Goal: Task Accomplishment & Management: Complete application form

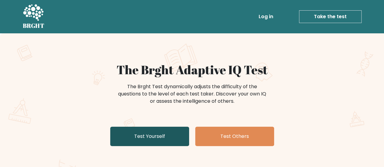
click at [160, 135] on link "Test Yourself" at bounding box center [149, 136] width 79 height 19
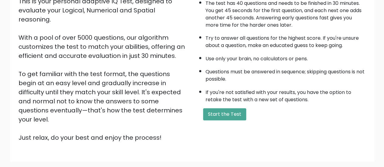
scroll to position [111, 0]
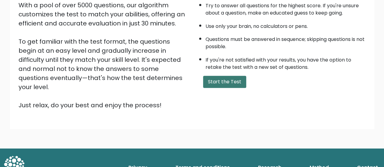
click at [210, 85] on button "Start the Test" at bounding box center [224, 82] width 43 height 12
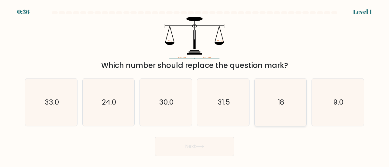
click at [282, 104] on text "18" at bounding box center [281, 102] width 6 height 10
click at [195, 85] on input "e. 18" at bounding box center [194, 85] width 0 height 2
radio input "true"
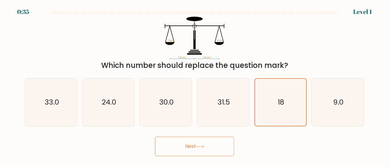
click at [208, 146] on button "Next" at bounding box center [194, 146] width 79 height 19
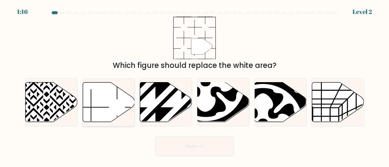
click at [97, 101] on icon at bounding box center [109, 102] width 52 height 40
click at [194, 85] on input "b." at bounding box center [194, 85] width 0 height 2
radio input "true"
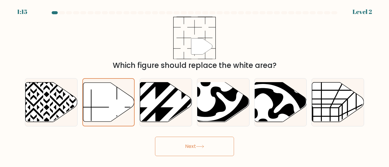
click at [180, 144] on button "Next" at bounding box center [194, 146] width 79 height 19
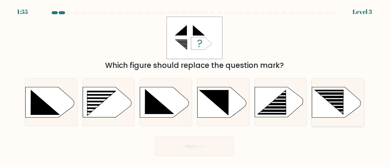
click at [334, 102] on rect at bounding box center [332, 101] width 41 height 1
click at [195, 85] on input "f." at bounding box center [194, 85] width 0 height 2
radio input "true"
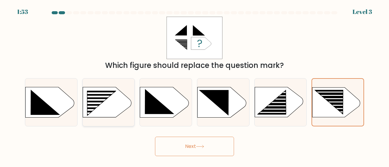
click at [108, 104] on rect at bounding box center [97, 104] width 41 height 2
click at [194, 85] on input "b." at bounding box center [194, 85] width 0 height 2
radio input "true"
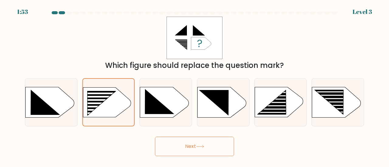
click at [182, 149] on button "Next" at bounding box center [194, 146] width 79 height 19
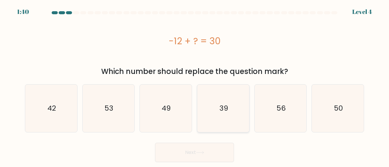
click at [200, 113] on icon "39" at bounding box center [223, 109] width 48 height 48
click at [195, 85] on input "d. 39" at bounding box center [194, 85] width 0 height 2
radio input "true"
click at [182, 152] on button "Next" at bounding box center [194, 152] width 79 height 19
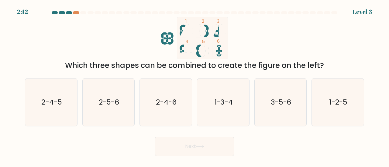
drag, startPoint x: 321, startPoint y: 65, endPoint x: 172, endPoint y: 65, distance: 149.1
click at [172, 65] on div "Which three shapes can be combined to create the figure on the left?" at bounding box center [195, 65] width 332 height 11
click at [163, 67] on div "Which three shapes can be combined to create the figure on the left?" at bounding box center [195, 65] width 332 height 11
drag, startPoint x: 131, startPoint y: 67, endPoint x: 176, endPoint y: 69, distance: 44.4
click at [176, 69] on div "Which three shapes can be combined to create the figure on the left?" at bounding box center [195, 65] width 332 height 11
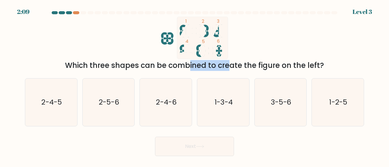
click at [176, 69] on div "Which three shapes can be combined to create the figure on the left?" at bounding box center [195, 65] width 332 height 11
click at [222, 102] on text "1-3-4" at bounding box center [223, 102] width 18 height 10
click at [195, 85] on input "d. 1-3-4" at bounding box center [194, 85] width 0 height 2
radio input "true"
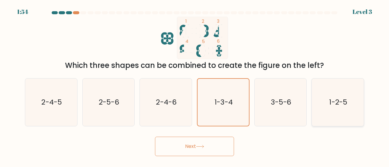
click at [343, 97] on icon "1-2-5" at bounding box center [338, 103] width 48 height 48
click at [195, 85] on input "f. 1-2-5" at bounding box center [194, 85] width 0 height 2
radio input "true"
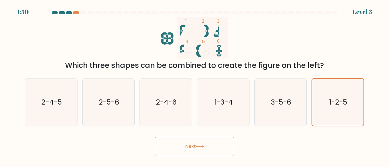
click at [203, 30] on ellipse at bounding box center [202, 31] width 6 height 12
click at [218, 100] on text "1-3-4" at bounding box center [223, 102] width 18 height 10
click at [195, 85] on input "d. 1-3-4" at bounding box center [194, 85] width 0 height 2
radio input "true"
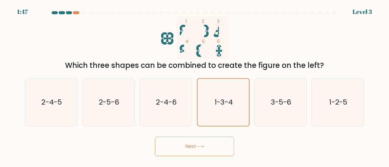
click at [207, 31] on icon at bounding box center [202, 31] width 12 height 12
click at [202, 52] on ellipse at bounding box center [202, 51] width 6 height 12
click at [228, 53] on icon "1 2 3 4 5 6" at bounding box center [194, 38] width 163 height 43
click at [124, 106] on icon "2-5-6" at bounding box center [109, 103] width 48 height 48
click at [194, 85] on input "b. 2-5-6" at bounding box center [194, 85] width 0 height 2
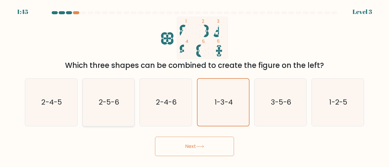
radio input "true"
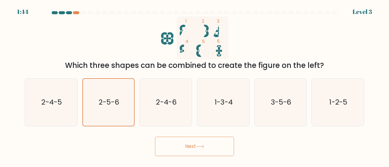
click at [191, 144] on button "Next" at bounding box center [194, 146] width 79 height 19
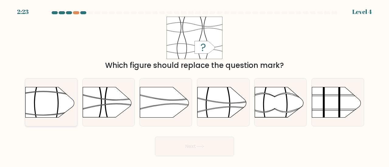
click at [44, 102] on rect at bounding box center [76, 77] width 135 height 103
click at [194, 85] on input "a." at bounding box center [194, 85] width 0 height 2
radio input "true"
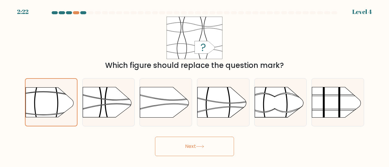
click at [197, 156] on body "2:22 Level 4 a." at bounding box center [194, 83] width 389 height 167
click at [193, 144] on button "Next" at bounding box center [194, 146] width 79 height 19
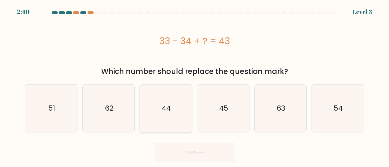
click at [167, 111] on text "44" at bounding box center [166, 109] width 9 height 10
click at [194, 85] on input "c. 44" at bounding box center [194, 85] width 0 height 2
radio input "true"
click at [177, 149] on button "Next" at bounding box center [194, 152] width 79 height 19
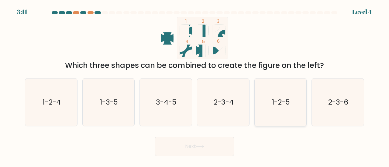
click at [278, 104] on text "1-2-5" at bounding box center [281, 102] width 18 height 10
click at [195, 85] on input "e. 1-2-5" at bounding box center [194, 85] width 0 height 2
radio input "true"
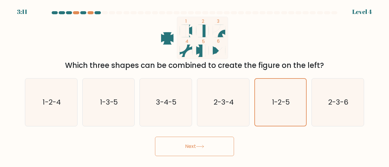
click at [224, 151] on button "Next" at bounding box center [194, 146] width 79 height 19
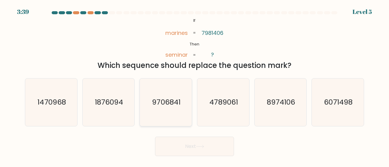
click at [177, 107] on icon "9706841" at bounding box center [166, 103] width 48 height 48
click at [194, 85] on input "c. 9706841" at bounding box center [194, 85] width 0 height 2
radio input "true"
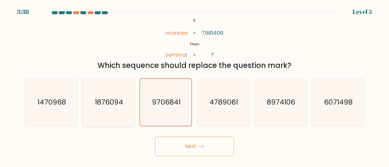
click at [106, 108] on icon "1876094" at bounding box center [109, 103] width 48 height 48
click at [194, 85] on input "b. 1876094" at bounding box center [194, 85] width 0 height 2
radio input "true"
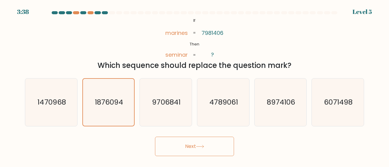
click at [251, 111] on div "d. 4789061" at bounding box center [222, 102] width 57 height 48
click at [239, 109] on icon "4789061" at bounding box center [223, 103] width 48 height 48
click at [195, 85] on input "d. 4789061" at bounding box center [194, 85] width 0 height 2
radio input "true"
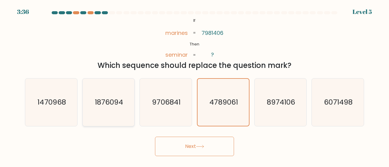
click at [108, 112] on icon "1876094" at bounding box center [109, 103] width 48 height 48
click at [194, 85] on input "b. 1876094" at bounding box center [194, 85] width 0 height 2
radio input "true"
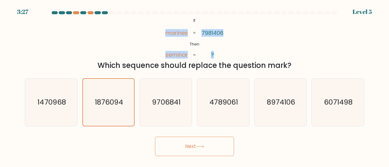
drag, startPoint x: 166, startPoint y: 32, endPoint x: 217, endPoint y: 55, distance: 56.6
click at [217, 55] on icon "@import url('https://fonts.googleapis.com/css?family=Abril+Fatface:400,100,100i…" at bounding box center [194, 38] width 69 height 43
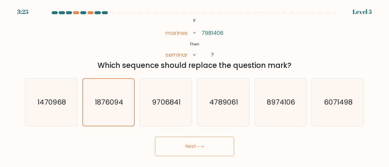
click at [85, 15] on div at bounding box center [194, 13] width 346 height 5
click at [321, 107] on icon "6071498" at bounding box center [338, 103] width 48 height 48
click at [195, 85] on input "f. 6071498" at bounding box center [194, 85] width 0 height 2
radio input "true"
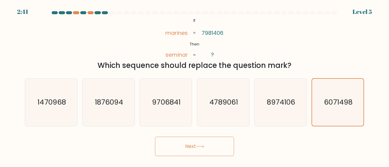
click at [174, 152] on button "Next" at bounding box center [194, 146] width 79 height 19
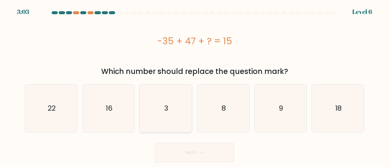
click at [166, 113] on text "3" at bounding box center [166, 109] width 4 height 10
click at [194, 85] on input "c. 3" at bounding box center [194, 85] width 0 height 2
radio input "true"
click at [194, 155] on button "Next" at bounding box center [194, 152] width 79 height 19
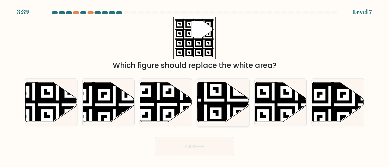
click at [220, 104] on icon at bounding box center [205, 124] width 94 height 94
click at [195, 85] on input "d." at bounding box center [194, 85] width 0 height 2
radio input "true"
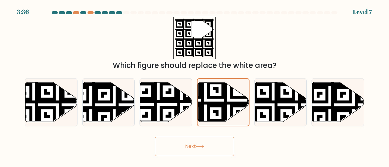
click at [193, 151] on button "Next" at bounding box center [194, 146] width 79 height 19
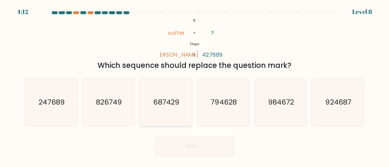
click at [163, 105] on text "687429" at bounding box center [166, 102] width 26 height 10
click at [194, 85] on input "c. 687429" at bounding box center [194, 85] width 0 height 2
radio input "true"
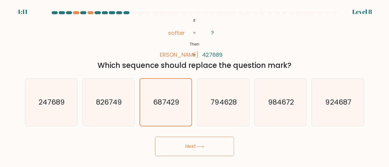
click at [200, 145] on icon at bounding box center [200, 146] width 8 height 3
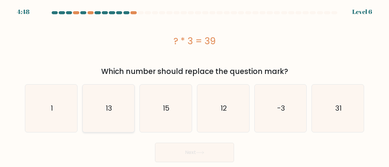
click at [104, 102] on icon "13" at bounding box center [109, 109] width 48 height 48
click at [194, 85] on input "b. 13" at bounding box center [194, 85] width 0 height 2
radio input "true"
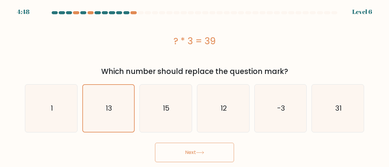
click at [188, 157] on button "Next" at bounding box center [194, 152] width 79 height 19
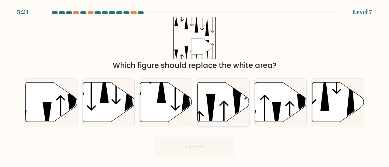
click at [220, 107] on icon at bounding box center [223, 102] width 52 height 40
click at [195, 85] on input "d." at bounding box center [194, 85] width 0 height 2
radio input "true"
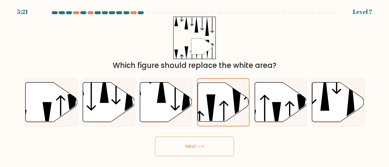
click at [199, 150] on button "Next" at bounding box center [194, 146] width 79 height 19
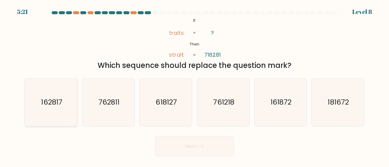
click at [60, 108] on icon "162817" at bounding box center [51, 103] width 48 height 48
click at [194, 85] on input "a. 162817" at bounding box center [194, 85] width 0 height 2
radio input "true"
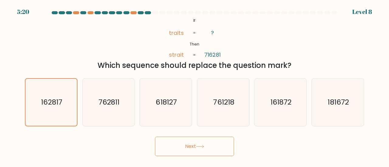
click at [211, 148] on button "Next" at bounding box center [194, 146] width 79 height 19
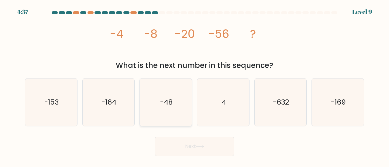
click at [168, 104] on text "-48" at bounding box center [166, 102] width 12 height 10
click at [194, 85] on input "c. -48" at bounding box center [194, 85] width 0 height 2
radio input "true"
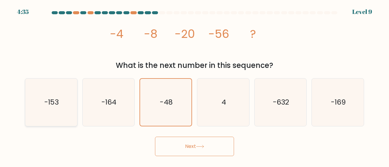
click at [53, 101] on text "-153" at bounding box center [51, 102] width 15 height 10
click at [194, 85] on input "a. -153" at bounding box center [194, 85] width 0 height 2
radio input "true"
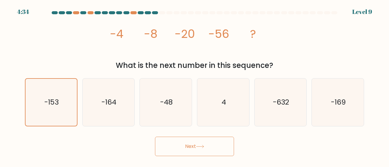
click at [197, 148] on icon at bounding box center [200, 146] width 8 height 3
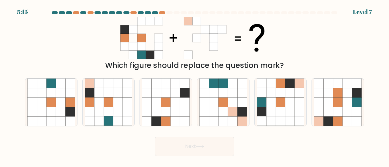
click at [208, 33] on icon at bounding box center [205, 29] width 9 height 9
click at [101, 104] on icon at bounding box center [98, 102] width 9 height 9
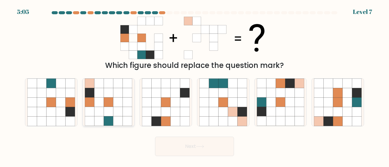
click at [194, 85] on input "b." at bounding box center [194, 85] width 0 height 2
radio input "true"
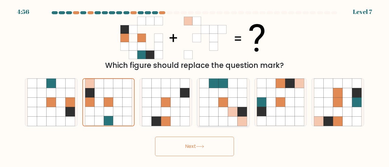
click at [231, 99] on icon at bounding box center [232, 102] width 9 height 9
click at [195, 85] on input "d." at bounding box center [194, 85] width 0 height 2
radio input "true"
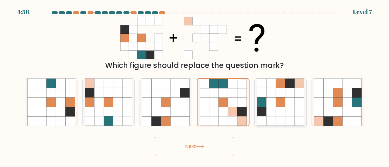
click at [278, 98] on icon at bounding box center [279, 102] width 9 height 9
click at [195, 85] on input "e." at bounding box center [194, 85] width 0 height 2
radio input "true"
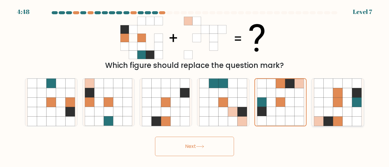
click at [337, 102] on icon at bounding box center [337, 102] width 9 height 9
click at [195, 85] on input "f." at bounding box center [194, 85] width 0 height 2
radio input "true"
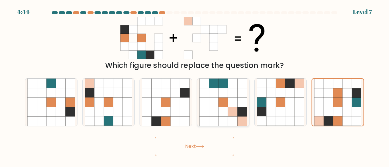
click at [213, 113] on icon at bounding box center [213, 111] width 9 height 9
click at [195, 85] on input "d." at bounding box center [194, 85] width 0 height 2
radio input "true"
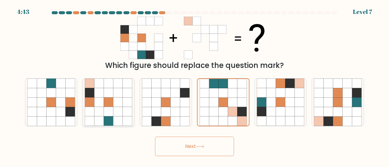
click at [102, 108] on icon at bounding box center [98, 111] width 9 height 9
click at [194, 85] on input "b." at bounding box center [194, 85] width 0 height 2
radio input "true"
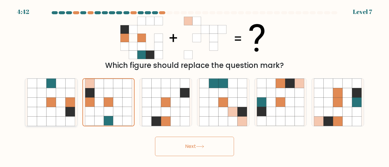
click at [55, 101] on icon at bounding box center [50, 102] width 9 height 9
click at [194, 85] on input "a." at bounding box center [194, 85] width 0 height 2
radio input "true"
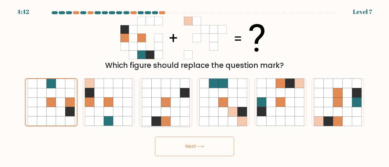
click at [183, 95] on icon at bounding box center [184, 92] width 9 height 9
click at [194, 85] on input "c." at bounding box center [194, 85] width 0 height 2
radio input "true"
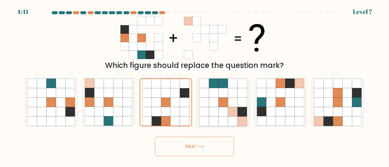
click at [227, 94] on icon at bounding box center [222, 92] width 9 height 9
click at [195, 85] on input "d." at bounding box center [194, 85] width 0 height 2
radio input "true"
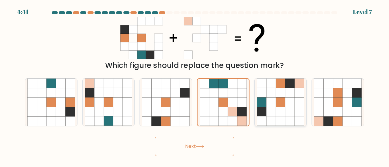
click at [273, 101] on icon at bounding box center [270, 102] width 9 height 9
click at [195, 85] on input "e." at bounding box center [194, 85] width 0 height 2
radio input "true"
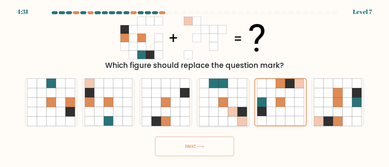
click at [231, 111] on icon at bounding box center [232, 111] width 9 height 9
click at [195, 85] on input "d." at bounding box center [194, 85] width 0 height 2
radio input "true"
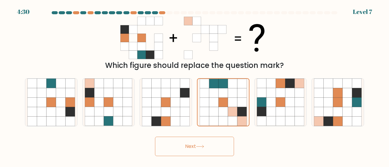
click at [205, 152] on button "Next" at bounding box center [194, 146] width 79 height 19
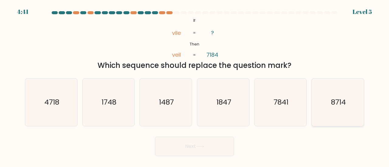
click at [335, 99] on text "8714" at bounding box center [338, 102] width 15 height 10
click at [195, 85] on input "f. 8714" at bounding box center [194, 85] width 0 height 2
radio input "true"
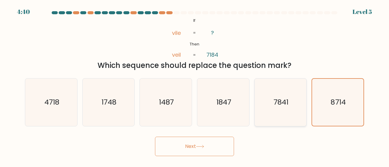
click at [282, 102] on text "7841" at bounding box center [280, 102] width 15 height 10
click at [195, 85] on input "e. 7841" at bounding box center [194, 85] width 0 height 2
radio input "true"
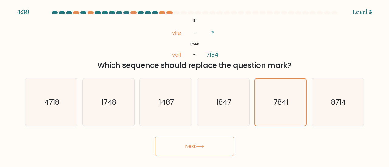
click at [199, 145] on button "Next" at bounding box center [194, 146] width 79 height 19
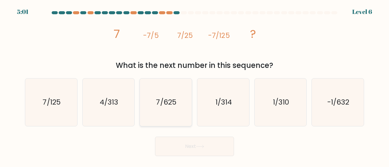
click at [166, 101] on text "7/625" at bounding box center [166, 102] width 20 height 10
click at [194, 85] on input "c. 7/625" at bounding box center [194, 85] width 0 height 2
radio input "true"
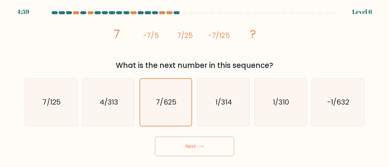
click at [199, 147] on icon at bounding box center [199, 146] width 7 height 3
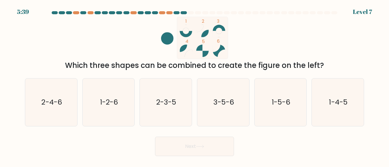
click at [205, 34] on circle at bounding box center [202, 31] width 12 height 12
click at [177, 49] on rect at bounding box center [202, 38] width 51 height 43
click at [203, 49] on rect at bounding box center [205, 48] width 6 height 6
click at [49, 103] on text "2-4-6" at bounding box center [51, 102] width 20 height 10
click at [194, 85] on input "a. 2-4-6" at bounding box center [194, 85] width 0 height 2
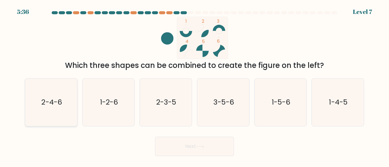
radio input "true"
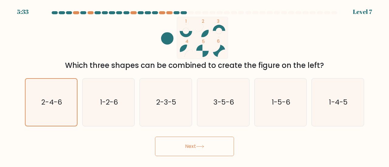
click at [206, 29] on icon at bounding box center [202, 31] width 12 height 12
click at [203, 24] on tspan "2" at bounding box center [203, 21] width 2 height 6
click at [183, 49] on circle at bounding box center [185, 51] width 12 height 12
click at [186, 150] on button "Next" at bounding box center [194, 146] width 79 height 19
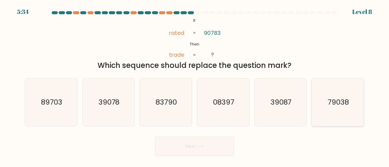
click at [319, 96] on icon "79038" at bounding box center [338, 103] width 48 height 48
click at [195, 85] on input "f. 79038" at bounding box center [194, 85] width 0 height 2
radio input "true"
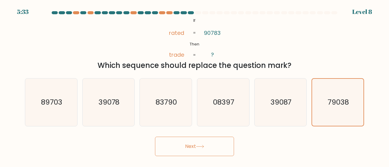
click at [187, 146] on button "Next" at bounding box center [194, 146] width 79 height 19
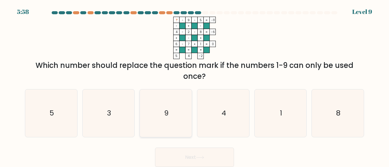
click at [165, 114] on text "9" at bounding box center [166, 113] width 5 height 10
click at [194, 85] on input "c. 9" at bounding box center [194, 85] width 0 height 2
radio input "true"
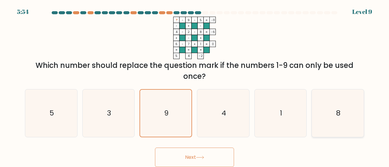
click at [340, 107] on icon "8" at bounding box center [338, 114] width 48 height 48
click at [195, 85] on input "f. 8" at bounding box center [194, 85] width 0 height 2
radio input "true"
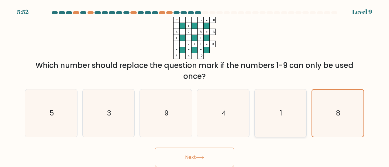
click at [267, 108] on icon "1" at bounding box center [281, 114] width 48 height 48
click at [195, 85] on input "e. 1" at bounding box center [194, 85] width 0 height 2
radio input "true"
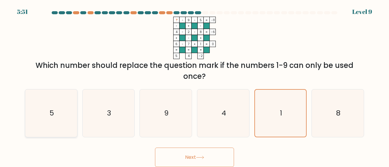
click at [60, 113] on icon "5" at bounding box center [51, 114] width 48 height 48
click at [194, 85] on input "a. 5" at bounding box center [194, 85] width 0 height 2
radio input "true"
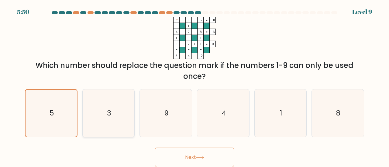
click at [114, 110] on icon "3" at bounding box center [109, 114] width 48 height 48
click at [194, 85] on input "b. 3" at bounding box center [194, 85] width 0 height 2
radio input "true"
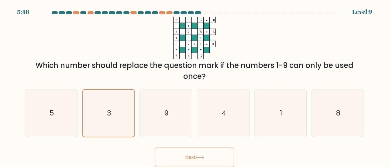
click at [171, 154] on button "Next" at bounding box center [194, 157] width 79 height 19
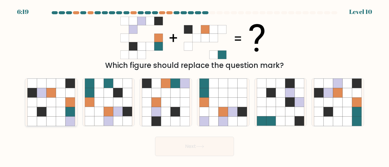
click at [51, 98] on icon at bounding box center [50, 102] width 9 height 9
click at [194, 85] on input "a." at bounding box center [194, 85] width 0 height 2
radio input "true"
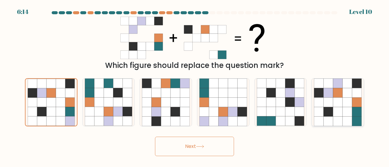
click at [343, 105] on icon at bounding box center [346, 102] width 9 height 9
click at [195, 85] on input "f." at bounding box center [194, 85] width 0 height 2
radio input "true"
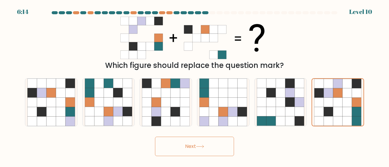
click at [204, 150] on button "Next" at bounding box center [194, 146] width 79 height 19
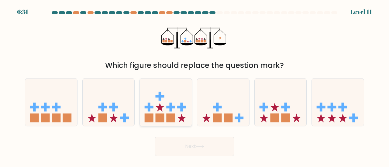
click at [174, 107] on rect at bounding box center [170, 107] width 9 height 3
click at [194, 85] on input "c." at bounding box center [194, 85] width 0 height 2
radio input "true"
click at [216, 106] on rect at bounding box center [217, 107] width 9 height 3
click at [195, 85] on input "d." at bounding box center [194, 85] width 0 height 2
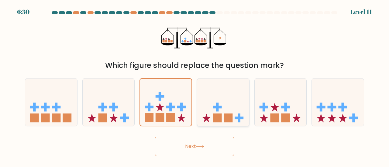
radio input "true"
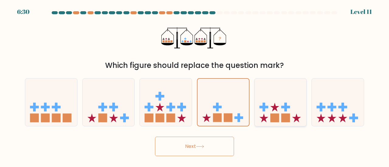
click at [268, 107] on icon at bounding box center [280, 102] width 52 height 43
click at [195, 85] on input "e." at bounding box center [194, 85] width 0 height 2
radio input "true"
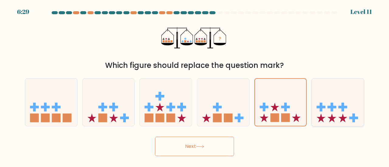
click at [323, 106] on icon at bounding box center [338, 102] width 52 height 43
click at [195, 85] on input "f." at bounding box center [194, 85] width 0 height 2
radio input "true"
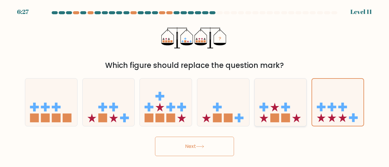
click at [275, 110] on icon at bounding box center [274, 107] width 9 height 9
click at [195, 85] on input "e." at bounding box center [194, 85] width 0 height 2
radio input "true"
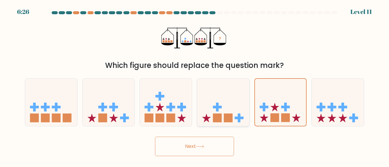
click at [221, 110] on icon at bounding box center [223, 102] width 52 height 43
click at [195, 85] on input "d." at bounding box center [194, 85] width 0 height 2
radio input "true"
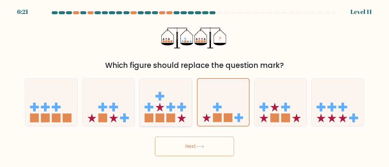
click at [162, 110] on icon at bounding box center [166, 102] width 52 height 43
click at [194, 85] on input "c." at bounding box center [194, 85] width 0 height 2
radio input "true"
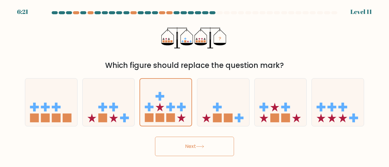
click at [198, 143] on button "Next" at bounding box center [194, 146] width 79 height 19
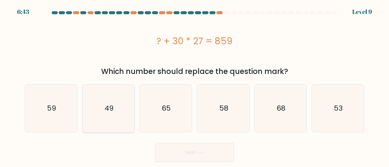
click at [121, 115] on icon "49" at bounding box center [109, 109] width 48 height 48
click at [194, 85] on input "b. 49" at bounding box center [194, 85] width 0 height 2
radio input "true"
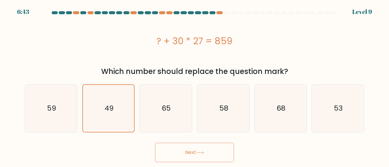
click at [172, 135] on form "a." at bounding box center [194, 86] width 389 height 151
click at [184, 150] on button "Next" at bounding box center [194, 152] width 79 height 19
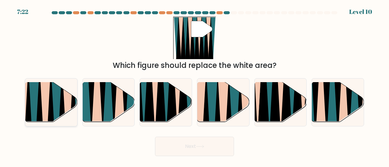
click at [41, 105] on icon at bounding box center [40, 125] width 12 height 104
click at [194, 85] on input "a." at bounding box center [194, 85] width 0 height 2
radio input "true"
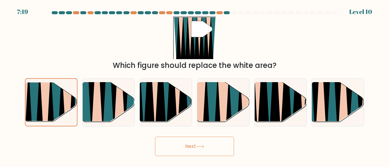
click at [196, 148] on button "Next" at bounding box center [194, 146] width 79 height 19
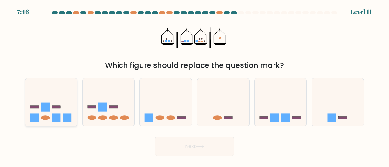
click at [64, 107] on icon at bounding box center [51, 102] width 52 height 43
click at [194, 85] on input "a." at bounding box center [194, 85] width 0 height 2
radio input "true"
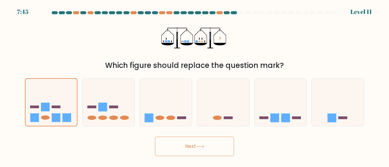
click at [187, 149] on button "Next" at bounding box center [194, 146] width 79 height 19
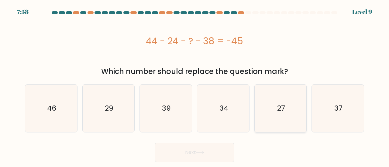
click at [271, 110] on icon "27" at bounding box center [281, 109] width 48 height 48
click at [195, 85] on input "e. 27" at bounding box center [194, 85] width 0 height 2
radio input "true"
click at [196, 149] on button "Next" at bounding box center [194, 152] width 79 height 19
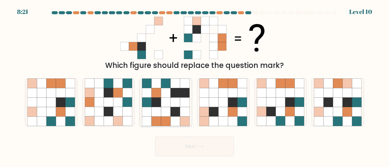
click at [150, 119] on icon at bounding box center [146, 121] width 9 height 9
click at [194, 85] on input "c." at bounding box center [194, 85] width 0 height 2
radio input "true"
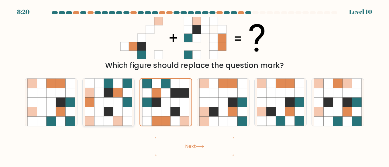
click at [112, 118] on icon at bounding box center [108, 121] width 9 height 9
click at [194, 85] on input "b." at bounding box center [194, 85] width 0 height 2
radio input "true"
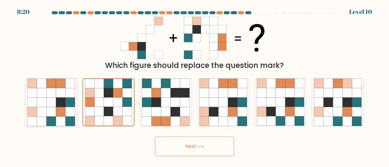
click at [49, 103] on icon at bounding box center [50, 102] width 9 height 9
click at [194, 85] on input "a." at bounding box center [194, 85] width 0 height 2
radio input "true"
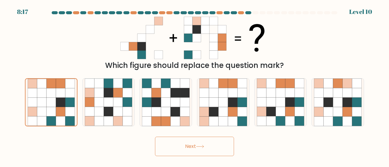
click at [223, 19] on icon at bounding box center [222, 21] width 9 height 9
click at [329, 96] on icon at bounding box center [327, 92] width 9 height 9
click at [195, 85] on input "f." at bounding box center [194, 85] width 0 height 2
radio input "true"
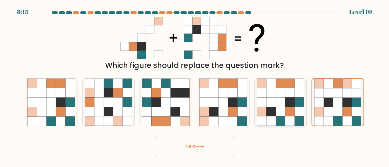
click at [276, 101] on icon at bounding box center [279, 102] width 9 height 9
click at [195, 85] on input "e." at bounding box center [194, 85] width 0 height 2
radio input "true"
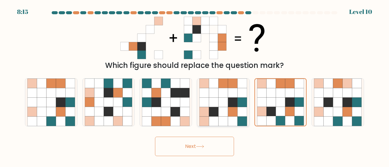
click at [235, 97] on icon at bounding box center [232, 92] width 9 height 9
click at [195, 85] on input "d." at bounding box center [194, 85] width 0 height 2
radio input "true"
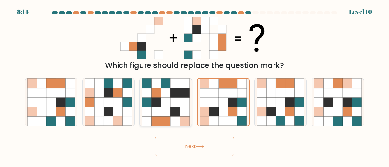
click at [166, 98] on icon at bounding box center [165, 102] width 9 height 9
click at [194, 85] on input "c." at bounding box center [194, 85] width 0 height 2
radio input "true"
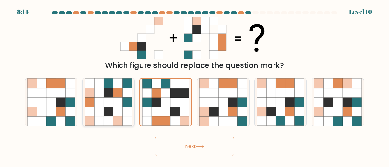
click at [97, 99] on icon at bounding box center [98, 102] width 9 height 9
click at [194, 85] on input "b." at bounding box center [194, 85] width 0 height 2
radio input "true"
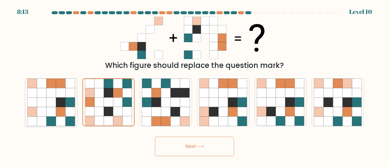
click at [57, 92] on icon at bounding box center [60, 92] width 9 height 9
click at [194, 85] on input "a." at bounding box center [194, 85] width 0 height 2
radio input "true"
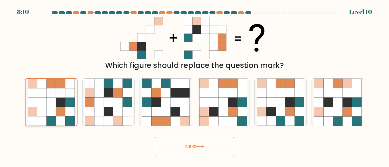
click at [56, 91] on icon at bounding box center [60, 92] width 9 height 9
click at [194, 85] on input "a." at bounding box center [194, 85] width 0 height 2
click at [102, 99] on icon at bounding box center [98, 102] width 9 height 9
click at [194, 85] on input "b." at bounding box center [194, 85] width 0 height 2
radio input "true"
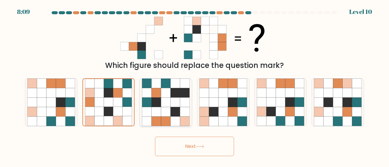
click at [148, 96] on icon at bounding box center [146, 92] width 9 height 9
click at [194, 85] on input "c." at bounding box center [194, 85] width 0 height 2
radio input "true"
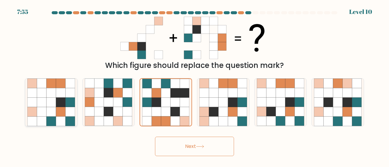
click at [54, 91] on icon at bounding box center [50, 92] width 9 height 9
click at [194, 85] on input "a." at bounding box center [194, 85] width 0 height 2
radio input "true"
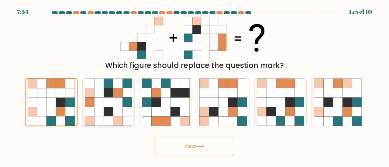
click at [116, 99] on icon at bounding box center [117, 102] width 9 height 9
click at [194, 85] on input "b." at bounding box center [194, 85] width 0 height 2
radio input "true"
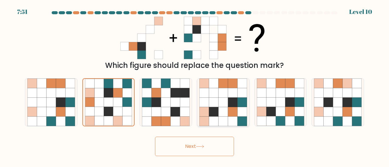
click at [233, 101] on icon at bounding box center [232, 102] width 9 height 9
click at [195, 85] on input "d." at bounding box center [194, 85] width 0 height 2
radio input "true"
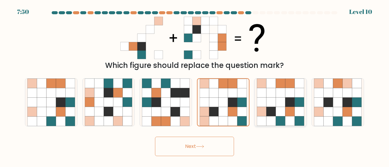
click at [279, 101] on icon at bounding box center [279, 102] width 9 height 9
click at [195, 85] on input "e." at bounding box center [194, 85] width 0 height 2
radio input "true"
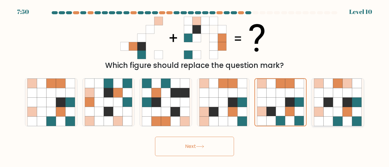
click at [348, 103] on icon at bounding box center [346, 102] width 9 height 9
click at [195, 85] on input "f." at bounding box center [194, 85] width 0 height 2
radio input "true"
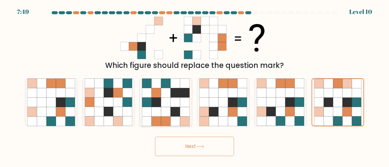
click at [161, 107] on icon at bounding box center [165, 102] width 9 height 9
click at [194, 85] on input "c." at bounding box center [194, 85] width 0 height 2
radio input "true"
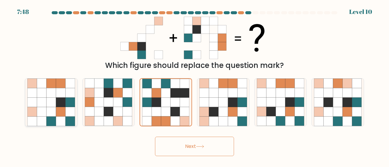
click at [45, 102] on icon at bounding box center [41, 102] width 9 height 9
click at [194, 85] on input "a." at bounding box center [194, 85] width 0 height 2
radio input "true"
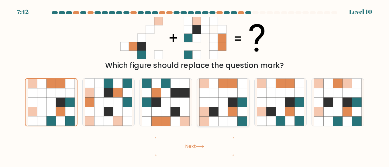
click at [219, 111] on icon at bounding box center [222, 111] width 9 height 9
click at [195, 85] on input "d." at bounding box center [194, 85] width 0 height 2
radio input "true"
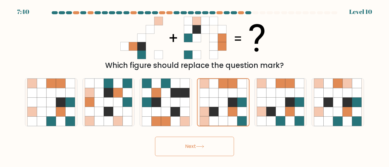
click at [183, 155] on button "Next" at bounding box center [194, 146] width 79 height 19
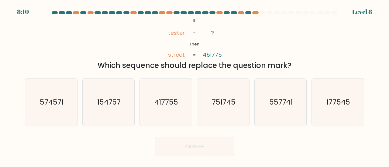
click at [170, 56] on tspan "street" at bounding box center [176, 55] width 17 height 8
click at [44, 103] on text "574571" at bounding box center [52, 102] width 24 height 10
click at [194, 85] on input "a. 574571" at bounding box center [194, 85] width 0 height 2
radio input "true"
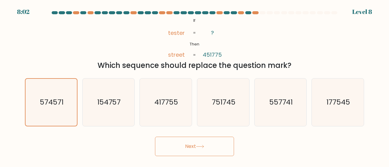
click at [170, 57] on tspan "street" at bounding box center [176, 55] width 17 height 8
click at [211, 56] on tspan "451775" at bounding box center [212, 55] width 19 height 8
click at [212, 55] on tspan "451775" at bounding box center [212, 55] width 19 height 8
click at [214, 55] on tspan "451775" at bounding box center [212, 55] width 19 height 8
click at [190, 147] on button "Next" at bounding box center [194, 146] width 79 height 19
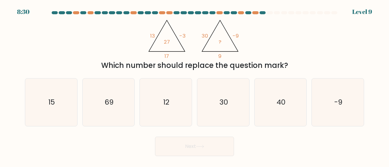
click at [152, 36] on tspan "13" at bounding box center [152, 35] width 5 height 7
click at [155, 53] on icon "@import url('https://fonts.googleapis.com/css?family=Abril+Fatface:400,100,100i…" at bounding box center [194, 38] width 98 height 43
click at [217, 58] on icon "@import url('https://fonts.googleapis.com/css?family=Abril+Fatface:400,100,100i…" at bounding box center [194, 38] width 98 height 43
drag, startPoint x: 282, startPoint y: 64, endPoint x: 286, endPoint y: 65, distance: 3.7
click at [283, 64] on div "Which number should replace the question mark?" at bounding box center [195, 65] width 332 height 11
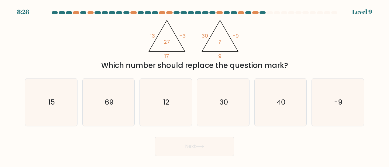
click at [289, 65] on div "Which number should replace the question mark?" at bounding box center [195, 65] width 332 height 11
click at [151, 37] on tspan "13" at bounding box center [152, 35] width 5 height 7
click at [175, 41] on icon "@import url('https://fonts.googleapis.com/css?family=Abril+Fatface:400,100,100i…" at bounding box center [194, 38] width 98 height 43
click at [205, 39] on tspan "30" at bounding box center [204, 35] width 7 height 7
click at [229, 42] on icon "@import url('https://fonts.googleapis.com/css?family=Abril+Fatface:400,100,100i…" at bounding box center [194, 38] width 98 height 43
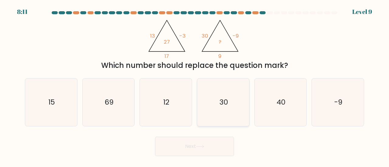
click at [222, 104] on text "30" at bounding box center [223, 102] width 9 height 10
click at [195, 85] on input "d. 30" at bounding box center [194, 85] width 0 height 2
radio input "true"
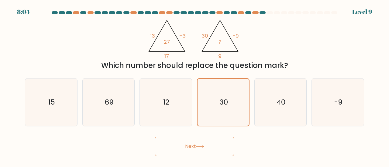
click at [200, 145] on icon at bounding box center [200, 146] width 8 height 3
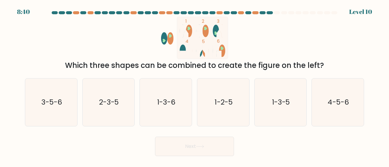
click at [215, 31] on ellipse at bounding box center [216, 31] width 6 height 12
click at [50, 99] on text "3-5-6" at bounding box center [51, 102] width 21 height 10
click at [194, 85] on input "a. 3-5-6" at bounding box center [194, 85] width 0 height 2
radio input "true"
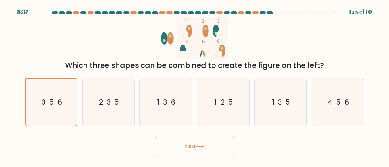
click at [203, 53] on ellipse at bounding box center [205, 51] width 6 height 12
click at [186, 52] on rect at bounding box center [182, 54] width 6 height 6
click at [201, 54] on ellipse at bounding box center [199, 51] width 6 height 12
click at [278, 111] on icon "1-3-5" at bounding box center [281, 103] width 48 height 48
click at [195, 85] on input "e. 1-3-5" at bounding box center [194, 85] width 0 height 2
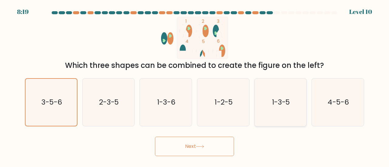
radio input "true"
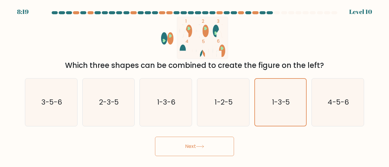
click at [214, 139] on button "Next" at bounding box center [194, 146] width 79 height 19
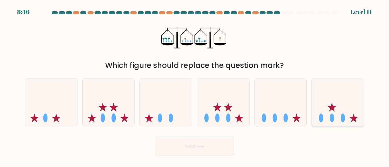
click at [324, 114] on icon at bounding box center [338, 102] width 52 height 43
click at [195, 85] on input "f." at bounding box center [194, 85] width 0 height 2
radio input "true"
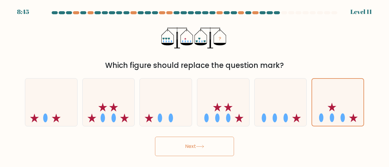
click at [199, 147] on icon at bounding box center [200, 146] width 8 height 3
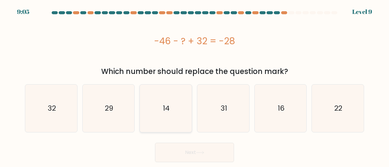
click at [152, 113] on icon "14" at bounding box center [166, 109] width 48 height 48
click at [194, 85] on input "c. 14" at bounding box center [194, 85] width 0 height 2
radio input "true"
click at [193, 149] on button "Next" at bounding box center [194, 152] width 79 height 19
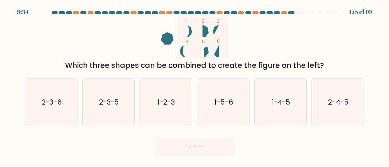
click at [205, 32] on icon at bounding box center [202, 31] width 12 height 12
click at [187, 34] on ellipse at bounding box center [186, 31] width 6 height 12
click at [95, 102] on icon "2-3-5" at bounding box center [109, 103] width 48 height 48
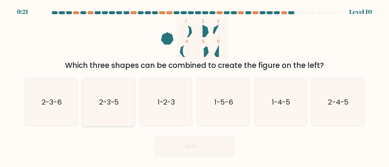
click at [194, 85] on input "b. 2-3-5" at bounding box center [194, 85] width 0 height 2
radio input "true"
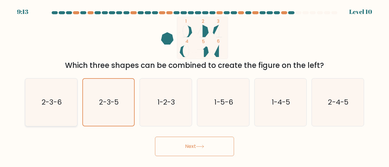
click at [52, 108] on icon "2-3-6" at bounding box center [51, 103] width 48 height 48
click at [194, 85] on input "a. 2-3-6" at bounding box center [194, 85] width 0 height 2
radio input "true"
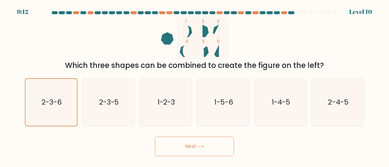
click at [189, 146] on button "Next" at bounding box center [194, 146] width 79 height 19
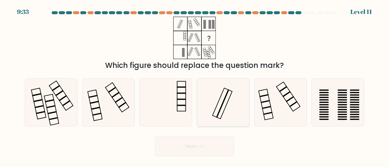
click at [221, 105] on rect at bounding box center [222, 104] width 13 height 29
click at [195, 85] on input "d." at bounding box center [194, 85] width 0 height 2
radio input "true"
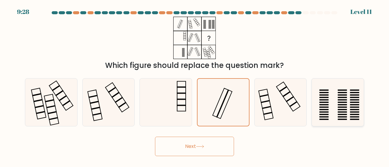
click at [340, 104] on rect at bounding box center [342, 104] width 9 height 1
click at [195, 85] on input "f." at bounding box center [194, 85] width 0 height 2
radio input "true"
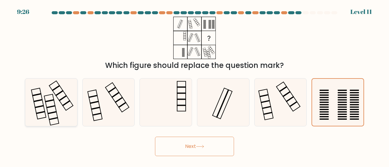
click at [43, 100] on icon at bounding box center [51, 103] width 48 height 48
click at [194, 85] on input "a." at bounding box center [194, 85] width 0 height 2
radio input "true"
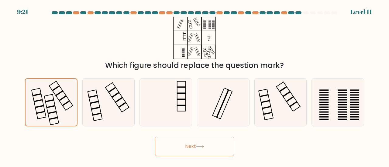
click at [201, 149] on button "Next" at bounding box center [194, 146] width 79 height 19
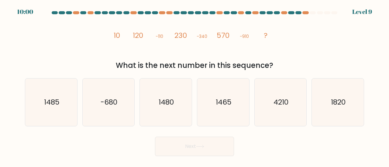
drag, startPoint x: 122, startPoint y: 68, endPoint x: 295, endPoint y: 70, distance: 173.1
click at [295, 70] on div "What is the next number in this sequence?" at bounding box center [195, 65] width 332 height 11
click at [128, 36] on icon "image/svg+xml 10 120 -110 230 -340 570 -910 ?" at bounding box center [194, 38] width 170 height 43
click at [140, 38] on tspan "120" at bounding box center [138, 36] width 10 height 10
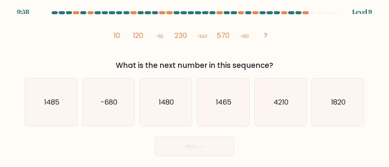
click at [162, 38] on tspan "-110" at bounding box center [159, 36] width 8 height 6
drag, startPoint x: 216, startPoint y: 36, endPoint x: 242, endPoint y: 35, distance: 26.4
click at [216, 36] on icon "image/svg+xml 10 120 -110 230 -340 570 -910 ?" at bounding box center [194, 38] width 170 height 43
drag, startPoint x: 242, startPoint y: 35, endPoint x: 259, endPoint y: 34, distance: 17.4
click at [243, 35] on tspan "-910" at bounding box center [244, 36] width 9 height 6
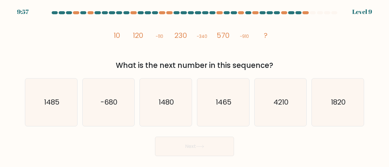
click at [259, 34] on icon "image/svg+xml 10 120 -110 230 -340 570 -910 ?" at bounding box center [194, 38] width 170 height 43
click at [283, 34] on div "image/svg+xml 10 120 -110 230 -340 570 -910 ? What is the next number in this s…" at bounding box center [194, 44] width 346 height 54
click at [184, 88] on icon "1480" at bounding box center [166, 103] width 48 height 48
click at [194, 85] on input "c. 1480" at bounding box center [194, 85] width 0 height 2
radio input "true"
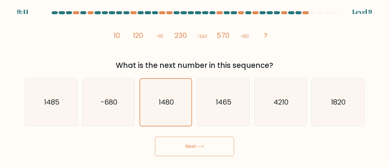
click at [200, 141] on button "Next" at bounding box center [194, 146] width 79 height 19
click at [200, 152] on button "Next" at bounding box center [194, 146] width 79 height 19
click at [21, 12] on div at bounding box center [194, 13] width 346 height 5
click at [291, 111] on icon "4210" at bounding box center [281, 103] width 48 height 48
click at [195, 85] on input "e. 4210" at bounding box center [194, 85] width 0 height 2
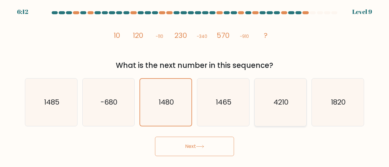
radio input "true"
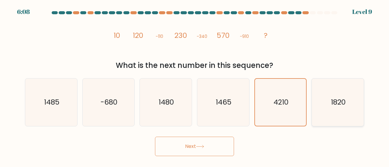
click at [342, 92] on icon "1820" at bounding box center [338, 103] width 48 height 48
click at [195, 85] on input "f. 1820" at bounding box center [194, 85] width 0 height 2
radio input "true"
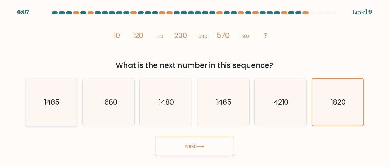
click at [67, 91] on icon "1485" at bounding box center [51, 103] width 48 height 48
click at [194, 85] on input "a. 1485" at bounding box center [194, 85] width 0 height 2
radio input "true"
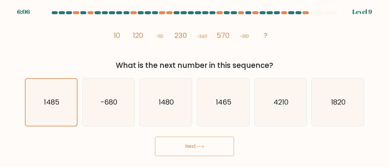
click at [209, 141] on button "Next" at bounding box center [194, 146] width 79 height 19
click at [181, 147] on button "Next" at bounding box center [194, 146] width 79 height 19
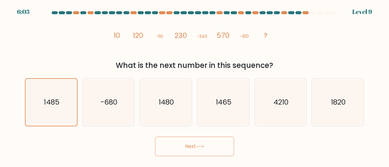
click at [181, 147] on button "Next" at bounding box center [194, 146] width 79 height 19
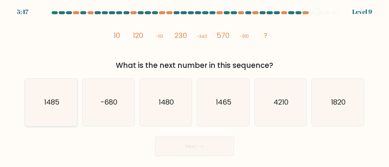
click at [56, 107] on text "1485" at bounding box center [51, 102] width 15 height 10
click at [194, 85] on input "a. 1485" at bounding box center [194, 85] width 0 height 2
radio input "true"
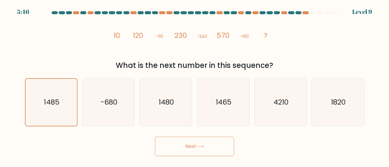
click at [169, 146] on button "Next" at bounding box center [194, 146] width 79 height 19
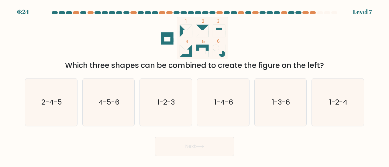
click at [186, 55] on icon at bounding box center [185, 54] width 12 height 6
click at [188, 24] on rect at bounding box center [202, 38] width 51 height 43
click at [209, 26] on rect at bounding box center [202, 38] width 51 height 43
click at [186, 55] on icon at bounding box center [185, 54] width 12 height 6
click at [332, 102] on text "1-2-4" at bounding box center [338, 102] width 18 height 10
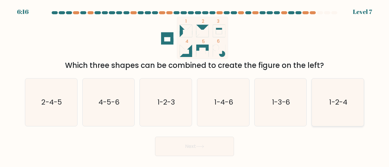
click at [195, 85] on input "f. 1-2-4" at bounding box center [194, 85] width 0 height 2
radio input "true"
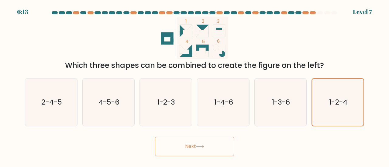
click at [183, 143] on button "Next" at bounding box center [194, 146] width 79 height 19
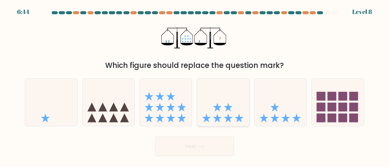
click at [226, 116] on icon at bounding box center [223, 102] width 52 height 43
click at [195, 85] on input "d." at bounding box center [194, 85] width 0 height 2
radio input "true"
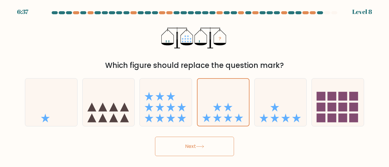
click at [193, 147] on button "Next" at bounding box center [194, 146] width 79 height 19
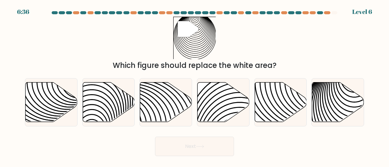
click at [193, 147] on button "Next" at bounding box center [194, 146] width 79 height 19
click at [106, 49] on div "" Which figure should replace the white area?" at bounding box center [194, 44] width 346 height 54
click at [333, 96] on icon at bounding box center [354, 125] width 104 height 104
click at [195, 85] on input "f." at bounding box center [194, 85] width 0 height 2
radio input "true"
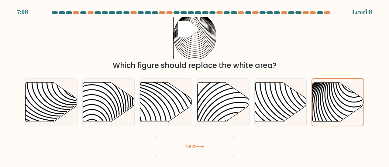
click at [191, 145] on button "Next" at bounding box center [194, 146] width 79 height 19
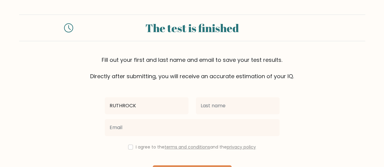
type input "RUTHROCK"
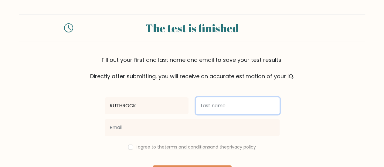
click at [213, 113] on input "text" at bounding box center [238, 105] width 84 height 17
type input "RESMA"
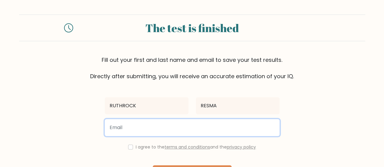
click at [139, 135] on input "email" at bounding box center [192, 127] width 175 height 17
type input "amserurock@gmail.com"
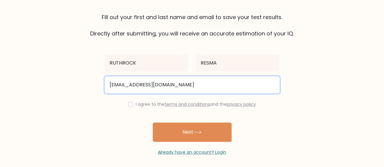
scroll to position [45, 0]
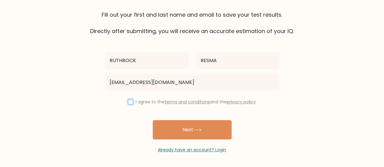
click at [130, 101] on input "checkbox" at bounding box center [130, 102] width 5 height 5
checkbox input "true"
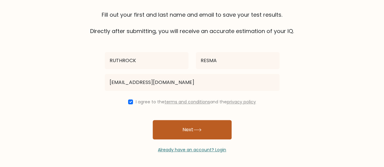
click at [176, 127] on button "Next" at bounding box center [192, 129] width 79 height 19
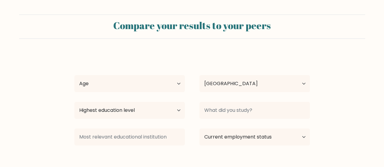
select select "PH"
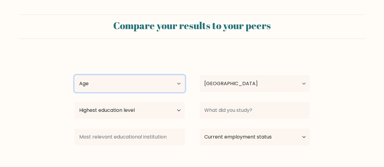
click at [147, 80] on select "Age Under [DEMOGRAPHIC_DATA] [DEMOGRAPHIC_DATA] [DEMOGRAPHIC_DATA] [DEMOGRAPHIC…" at bounding box center [129, 83] width 111 height 17
select select "18_24"
click at [74, 75] on select "Age Under [DEMOGRAPHIC_DATA] [DEMOGRAPHIC_DATA] [DEMOGRAPHIC_DATA] [DEMOGRAPHIC…" at bounding box center [129, 83] width 111 height 17
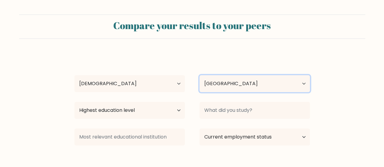
click at [229, 92] on select "Country [GEOGRAPHIC_DATA] [GEOGRAPHIC_DATA] [GEOGRAPHIC_DATA] [US_STATE] [GEOGR…" at bounding box center [255, 83] width 111 height 17
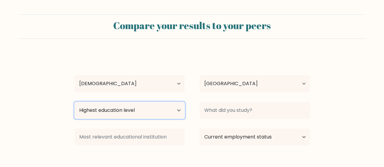
click at [112, 113] on select "Highest education level No schooling Primary Lower Secondary Upper Secondary Oc…" at bounding box center [129, 110] width 111 height 17
select select "bachelors_degree"
click at [74, 102] on select "Highest education level No schooling Primary Lower Secondary Upper Secondary Oc…" at bounding box center [129, 110] width 111 height 17
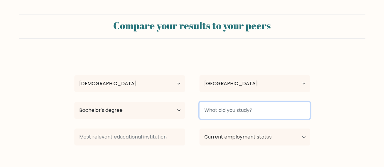
click at [224, 114] on input at bounding box center [255, 110] width 111 height 17
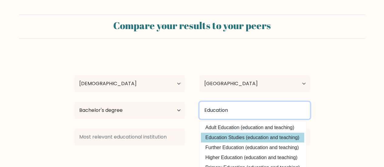
type input "Education"
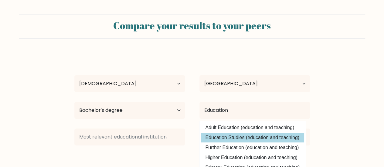
click at [233, 138] on div "RUTHROCK RESMA Age Under [DEMOGRAPHIC_DATA] [DEMOGRAPHIC_DATA] [DEMOGRAPHIC_DAT…" at bounding box center [192, 120] width 243 height 134
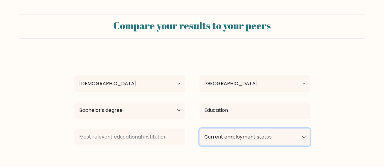
click at [235, 137] on select "Current employment status Employed Student Retired Other / prefer not to answer" at bounding box center [255, 137] width 111 height 17
select select "employed"
click at [200, 129] on select "Current employment status Employed Student Retired Other / prefer not to answer" at bounding box center [255, 137] width 111 height 17
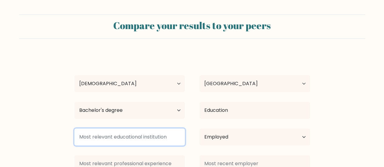
click at [132, 142] on input at bounding box center [129, 137] width 111 height 17
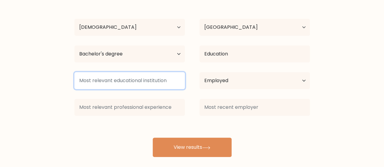
scroll to position [63, 0]
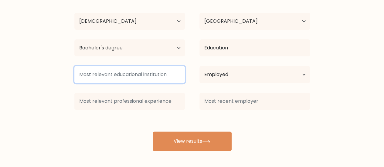
click at [116, 74] on input at bounding box center [129, 74] width 111 height 17
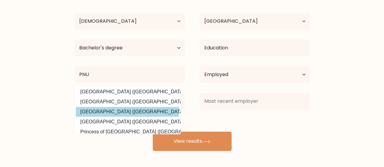
click at [121, 111] on option "Philippine Normal University (Philippines)" at bounding box center [127, 112] width 103 height 10
type input "[GEOGRAPHIC_DATA]"
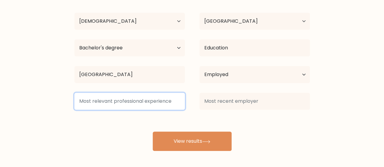
click at [117, 105] on input at bounding box center [129, 101] width 111 height 17
click at [117, 102] on input at bounding box center [129, 101] width 111 height 17
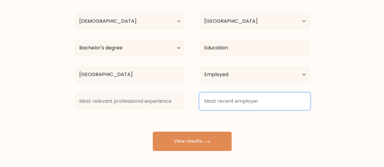
click at [224, 101] on input at bounding box center [255, 101] width 111 height 17
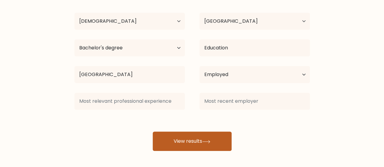
click at [188, 145] on button "View results" at bounding box center [192, 141] width 79 height 19
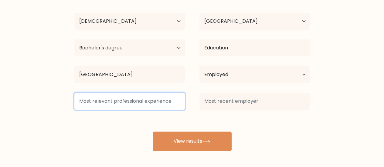
click at [123, 110] on input at bounding box center [129, 101] width 111 height 17
click at [122, 102] on input at bounding box center [129, 101] width 111 height 17
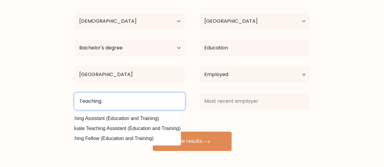
scroll to position [0, 0]
type input "Teaching"
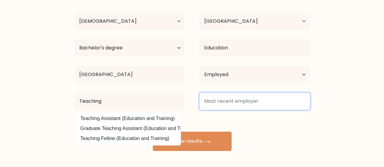
click at [247, 100] on input at bounding box center [255, 101] width 111 height 17
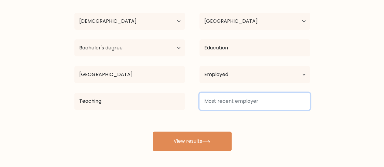
click at [241, 97] on input at bounding box center [255, 101] width 111 height 17
drag, startPoint x: 237, startPoint y: 101, endPoint x: 201, endPoint y: 105, distance: 37.1
click at [201, 105] on input "NEMSU" at bounding box center [255, 101] width 111 height 17
type input "x"
type input "c"
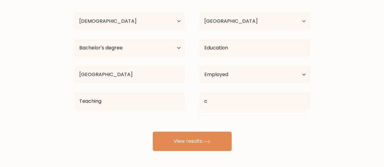
click at [337, 123] on form "Compare your results to your peers RUTHROCK RESMA Age Under 18 years old 18-24 …" at bounding box center [192, 51] width 384 height 199
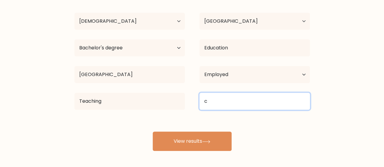
click at [237, 94] on input "c" at bounding box center [255, 101] width 111 height 17
type input "NEMSU"
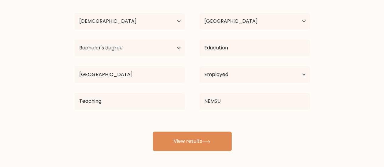
click at [174, 153] on div "Compare your results to your peers RUTHROCK RESMA Age Under 18 years old 18-24 …" at bounding box center [192, 52] width 384 height 230
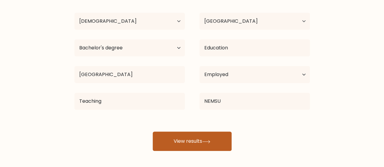
click at [177, 145] on button "View results" at bounding box center [192, 141] width 79 height 19
click at [191, 140] on button "View results" at bounding box center [192, 141] width 79 height 19
click at [188, 144] on button "View results" at bounding box center [192, 141] width 79 height 19
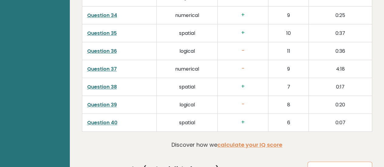
scroll to position [1608, 0]
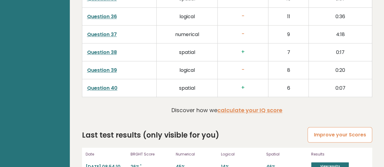
click at [320, 127] on link "Improve your Scores" at bounding box center [340, 134] width 64 height 15
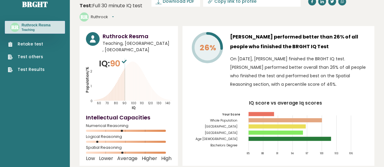
scroll to position [0, 0]
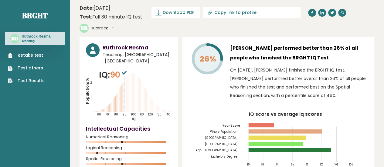
click at [125, 68] on sup at bounding box center [124, 72] width 8 height 9
click at [132, 69] on icon "Population/% IQ 0 1 2 60 70 80 90 100 110 120 130 140" at bounding box center [129, 95] width 86 height 53
click at [174, 13] on span "Download PDF" at bounding box center [179, 12] width 32 height 6
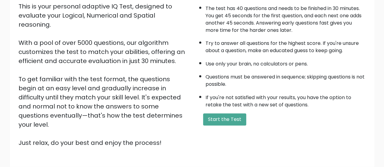
scroll to position [111, 0]
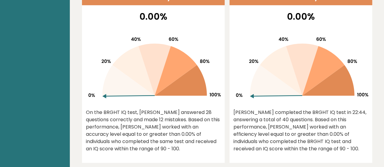
scroll to position [282, 0]
